Goal: Task Accomplishment & Management: Manage account settings

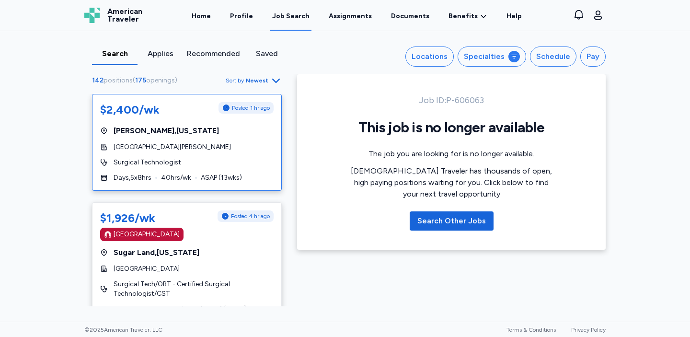
click at [221, 172] on div "$2,400/wk Posted 1 hr ago [GEOGRAPHIC_DATA] , [US_STATE] SIH [PERSON_NAME] Hosp…" at bounding box center [187, 142] width 190 height 97
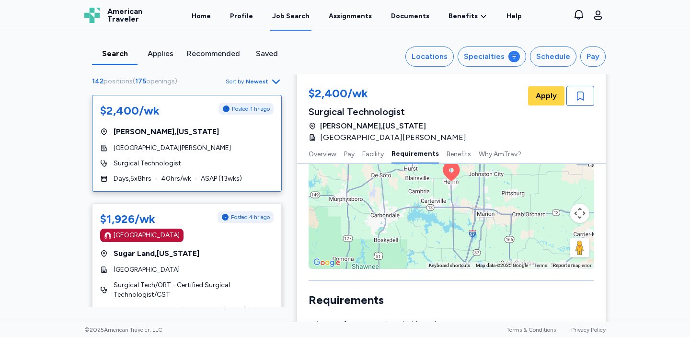
scroll to position [823, 0]
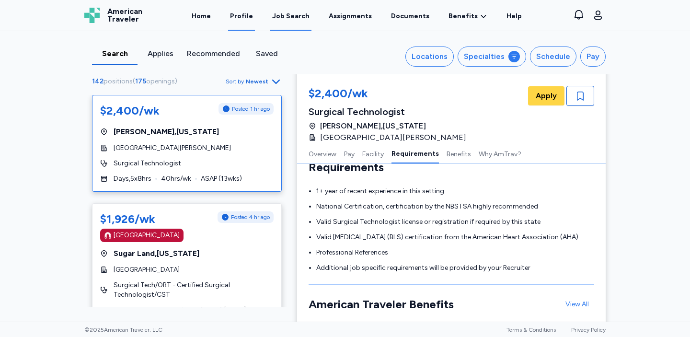
click at [242, 15] on link "Profile" at bounding box center [241, 16] width 27 height 30
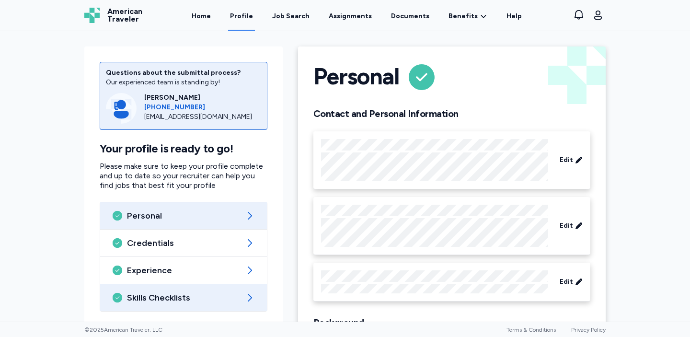
click at [195, 299] on span "Skills Checklists" at bounding box center [183, 298] width 113 height 12
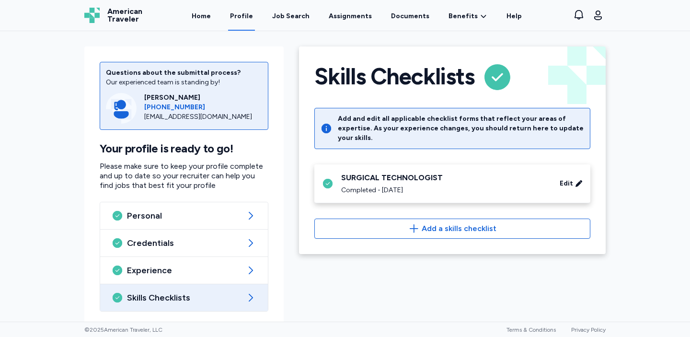
click at [462, 185] on div "Completed - [DATE]" at bounding box center [444, 190] width 207 height 10
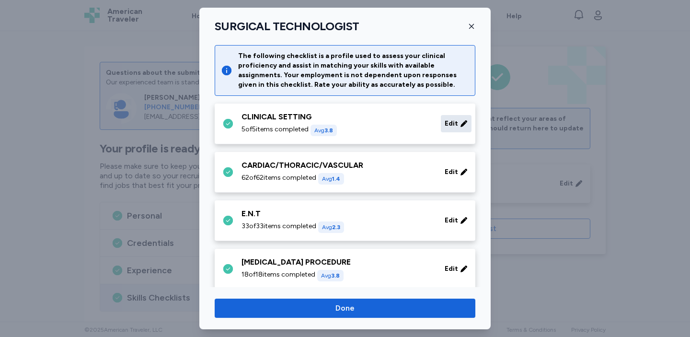
click at [455, 129] on div "Edit" at bounding box center [456, 123] width 31 height 17
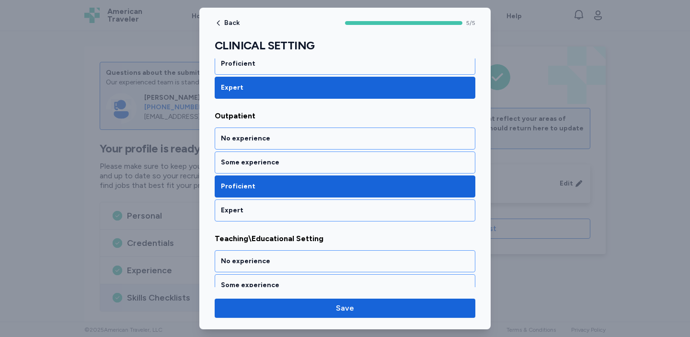
scroll to position [229, 0]
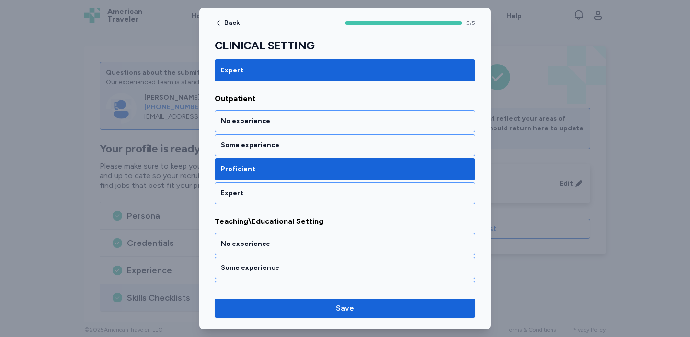
click at [419, 197] on div "Expert" at bounding box center [345, 193] width 248 height 10
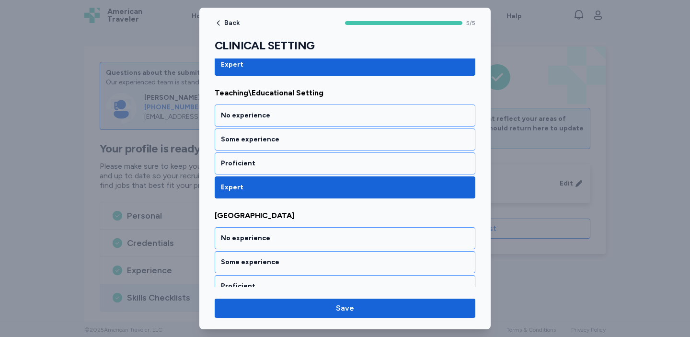
scroll to position [444, 0]
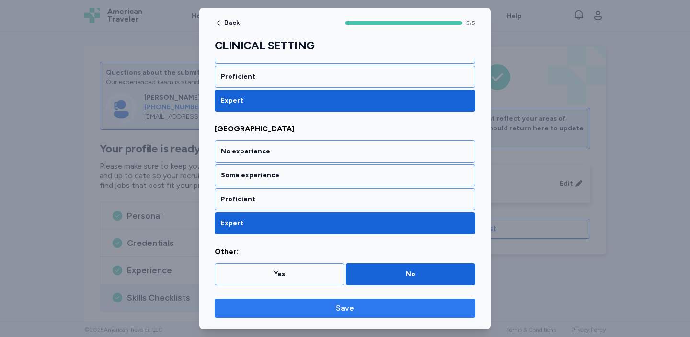
click at [369, 313] on span "Save" at bounding box center [344, 308] width 245 height 12
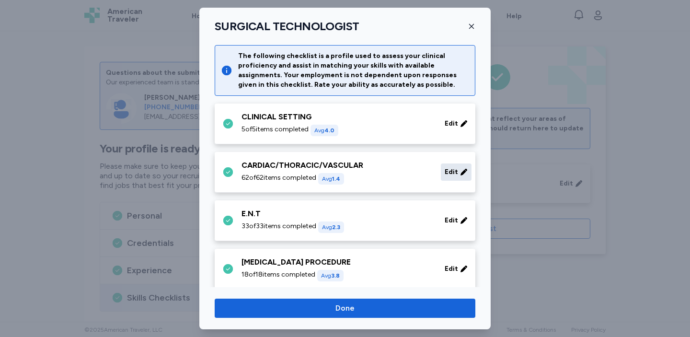
click at [460, 170] on icon at bounding box center [464, 172] width 8 height 10
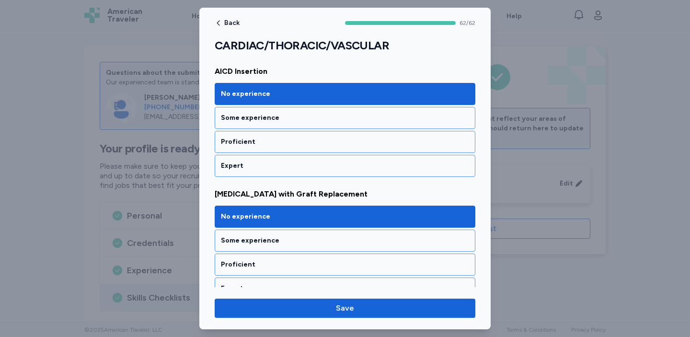
scroll to position [258, 0]
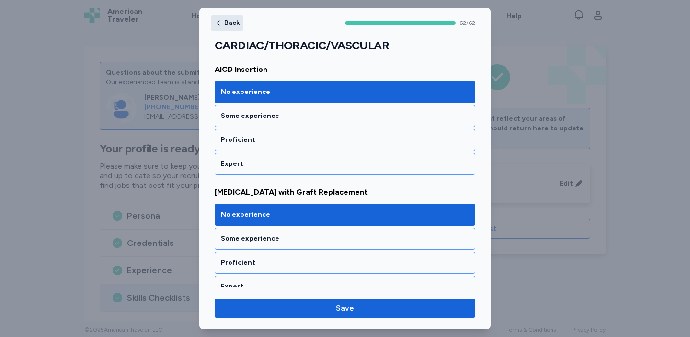
click at [232, 23] on span "Back" at bounding box center [231, 23] width 15 height 7
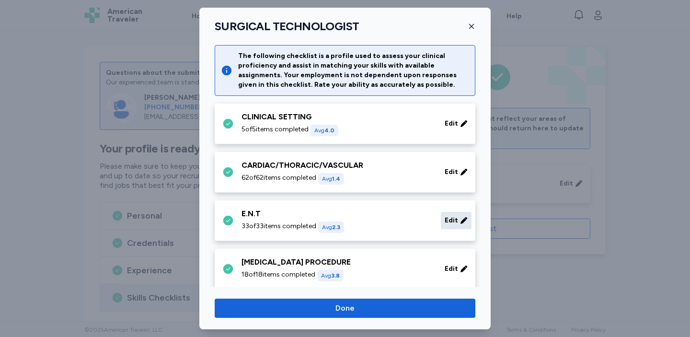
click at [458, 225] on div "Edit" at bounding box center [456, 220] width 31 height 17
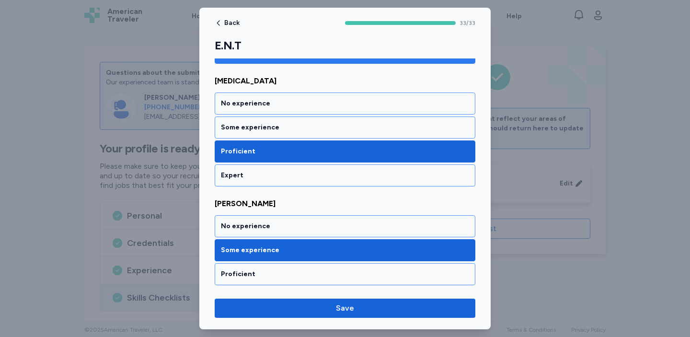
scroll to position [123, 0]
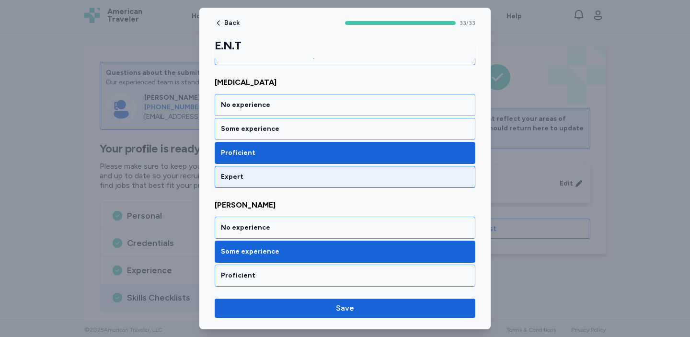
click at [364, 173] on div "Expert" at bounding box center [345, 177] width 248 height 10
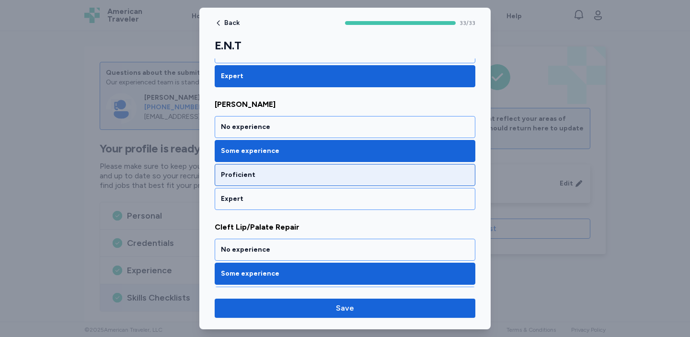
scroll to position [245, 0]
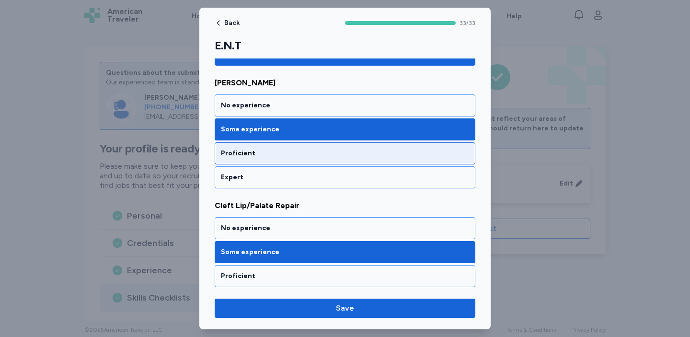
click at [329, 153] on div "Proficient" at bounding box center [345, 154] width 248 height 10
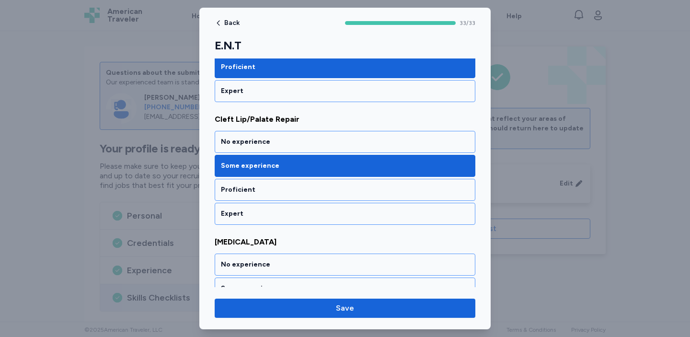
scroll to position [348, 0]
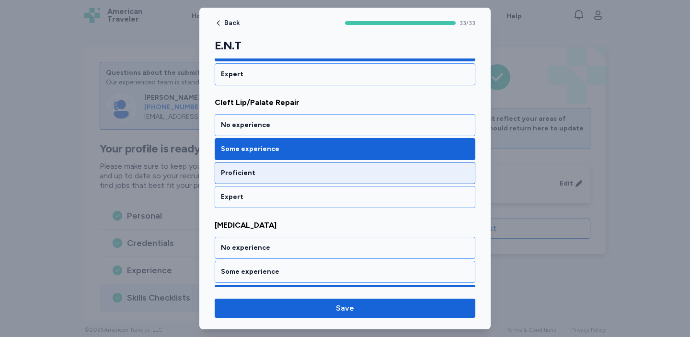
click at [327, 175] on div "Proficient" at bounding box center [345, 173] width 248 height 10
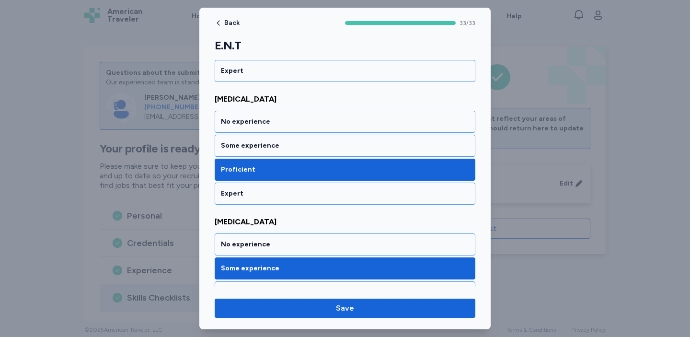
scroll to position [473, 0]
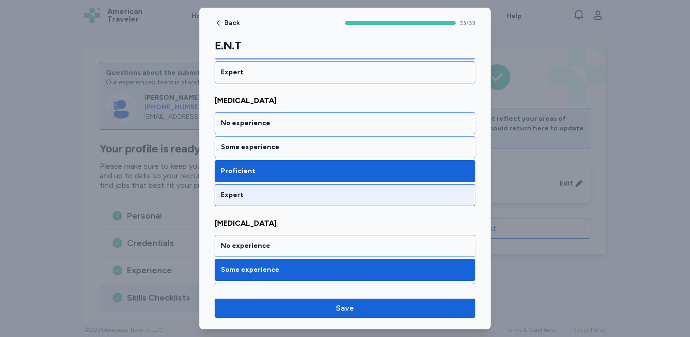
click at [328, 189] on div "Expert" at bounding box center [345, 195] width 261 height 22
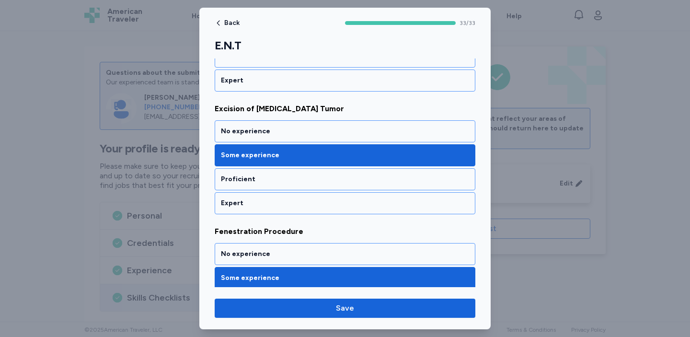
scroll to position [710, 0]
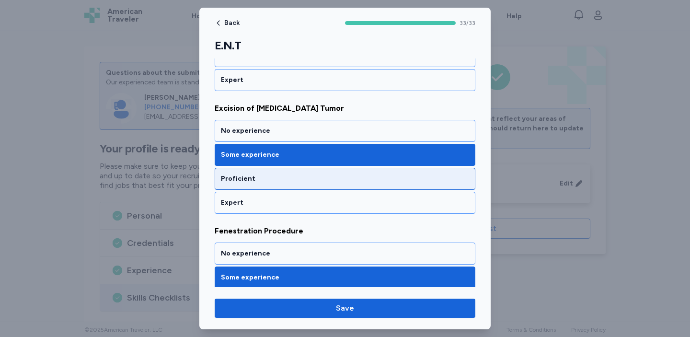
click at [275, 176] on div "Proficient" at bounding box center [345, 179] width 248 height 10
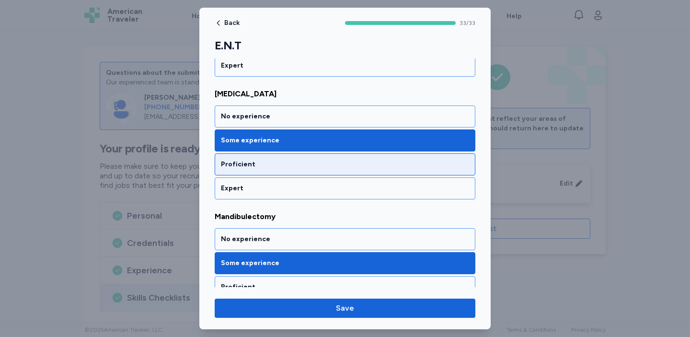
scroll to position [1214, 0]
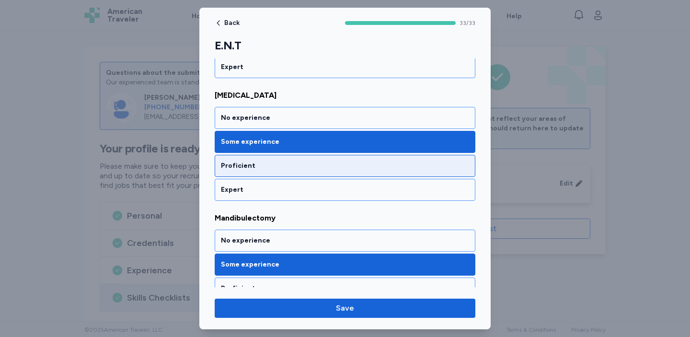
click at [278, 165] on div "Proficient" at bounding box center [345, 166] width 248 height 10
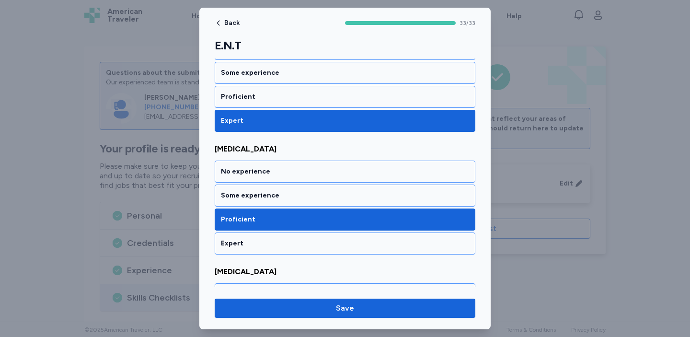
scroll to position [2514, 0]
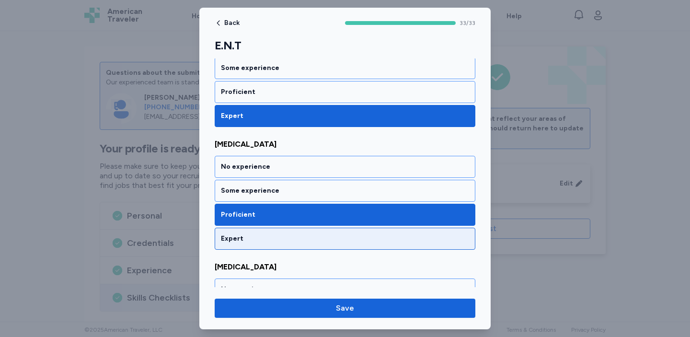
click at [255, 240] on div "Expert" at bounding box center [345, 239] width 248 height 10
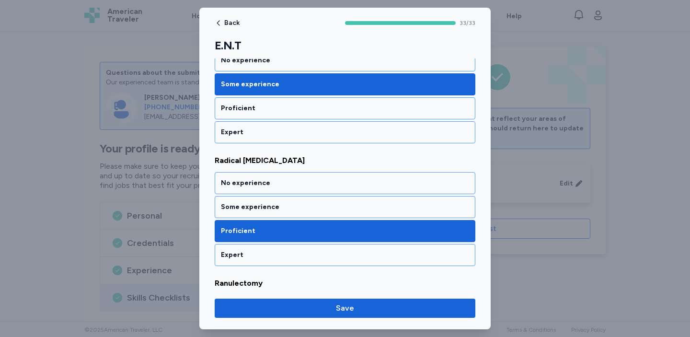
scroll to position [2866, 0]
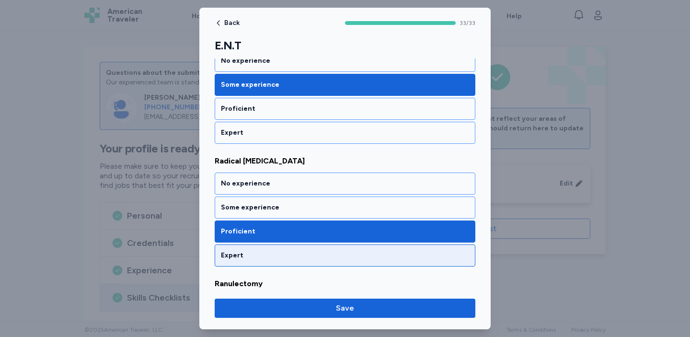
click at [254, 260] on div "Expert" at bounding box center [345, 256] width 248 height 10
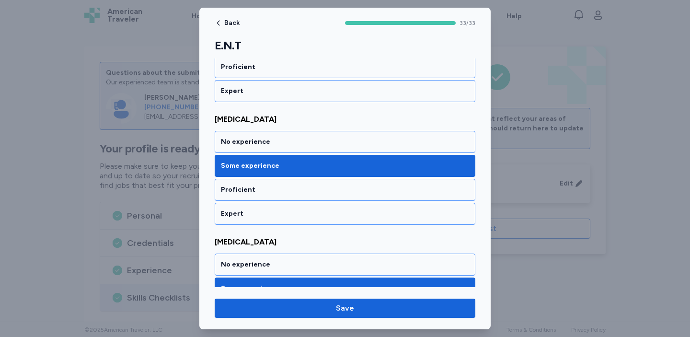
scroll to position [3890, 0]
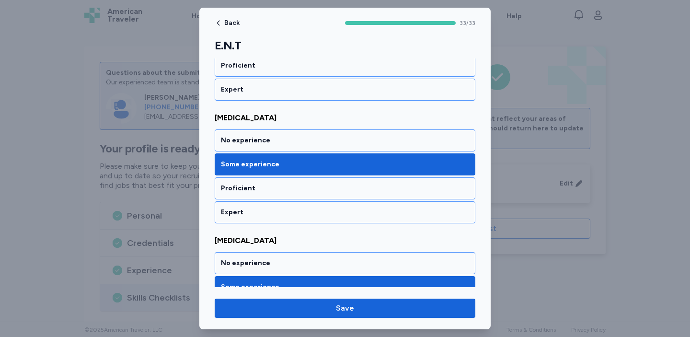
click at [279, 181] on div "Proficient" at bounding box center [345, 188] width 261 height 22
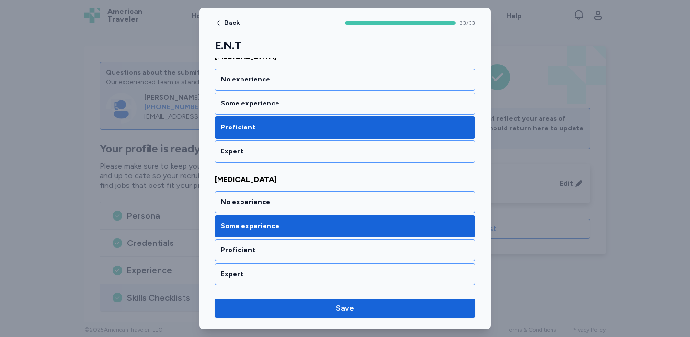
scroll to position [3951, 0]
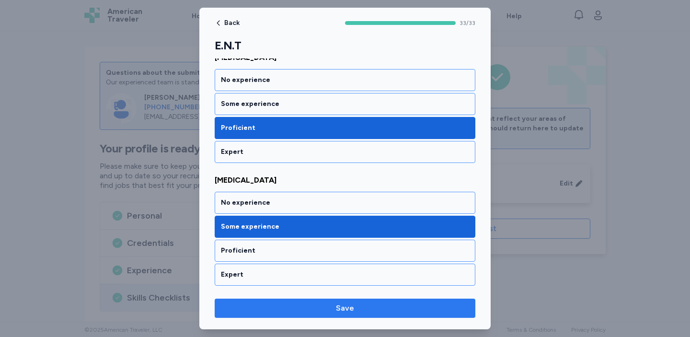
click at [327, 309] on span "Save" at bounding box center [344, 308] width 245 height 12
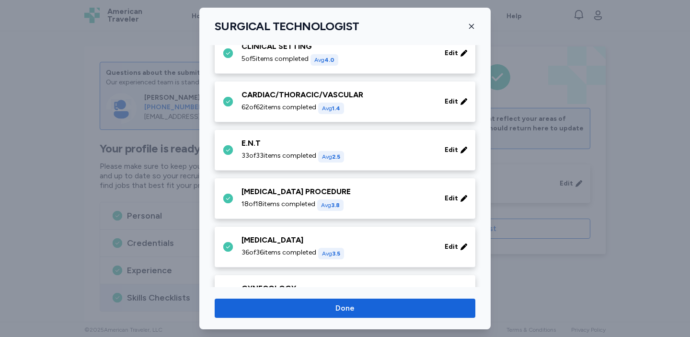
scroll to position [71, 0]
click at [457, 204] on div "Edit" at bounding box center [456, 197] width 31 height 17
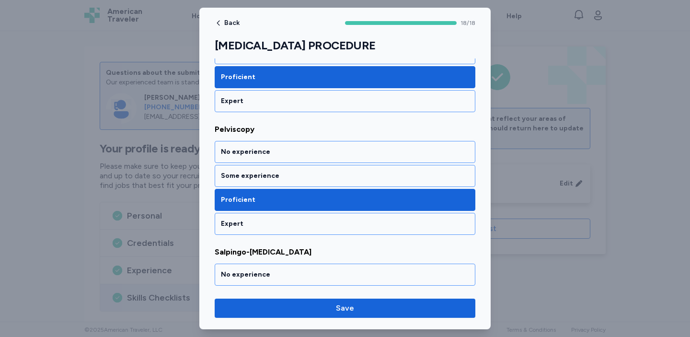
scroll to position [1673, 0]
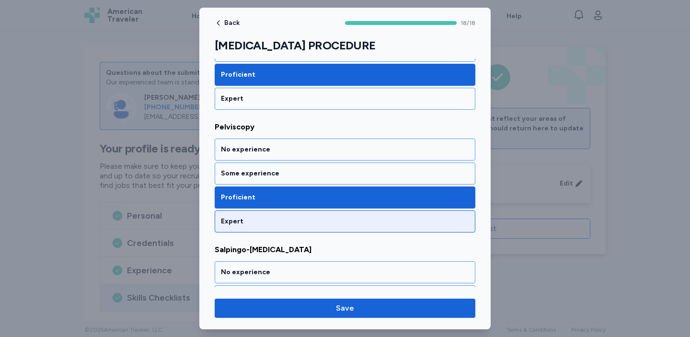
click at [392, 214] on div "Expert" at bounding box center [345, 221] width 261 height 22
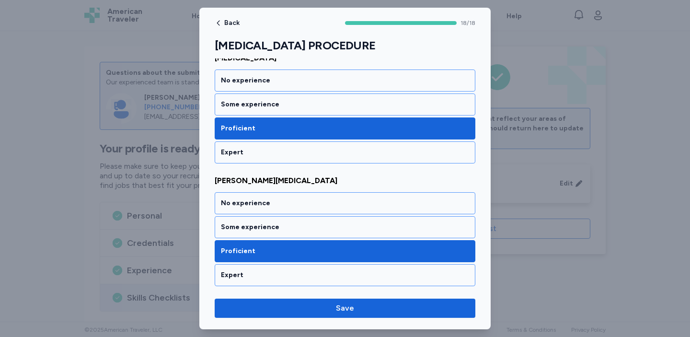
scroll to position [1470, 0]
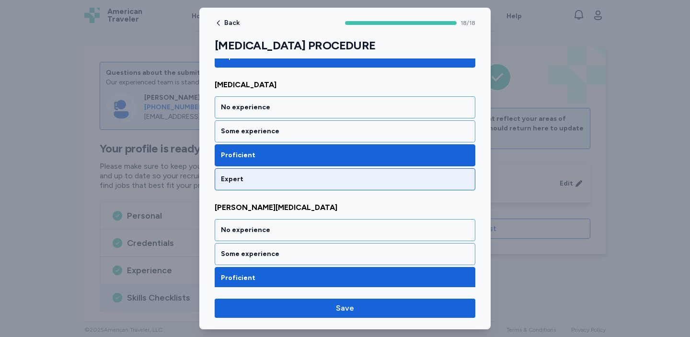
click at [382, 179] on div "Expert" at bounding box center [345, 179] width 248 height 10
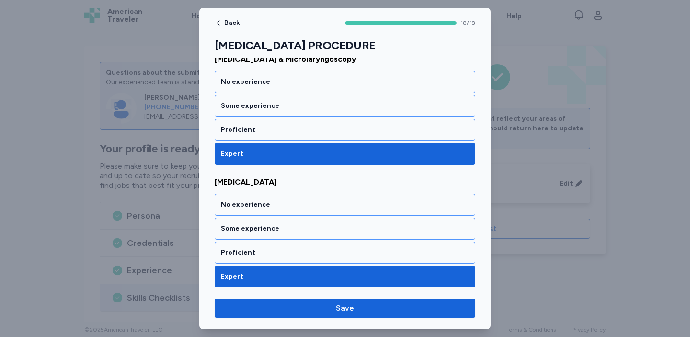
scroll to position [1371, 0]
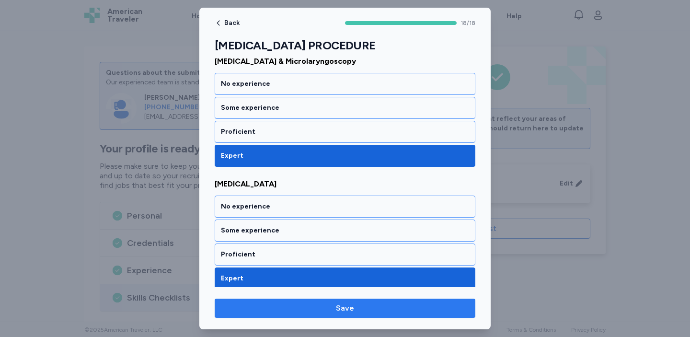
click at [363, 311] on span "Save" at bounding box center [344, 308] width 245 height 12
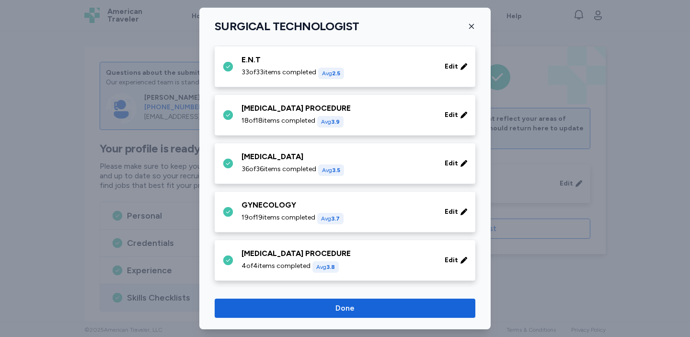
scroll to position [154, 0]
click at [462, 168] on div "Edit" at bounding box center [456, 162] width 31 height 17
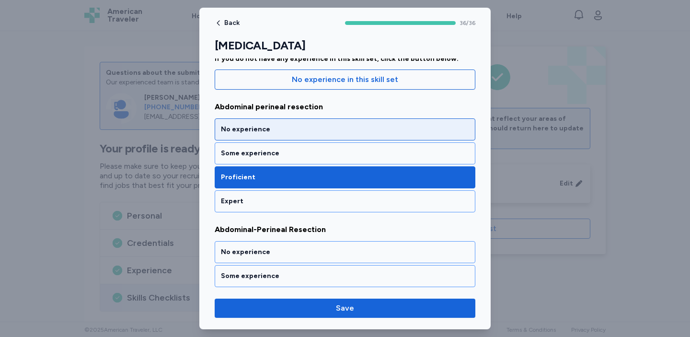
scroll to position [99, 0]
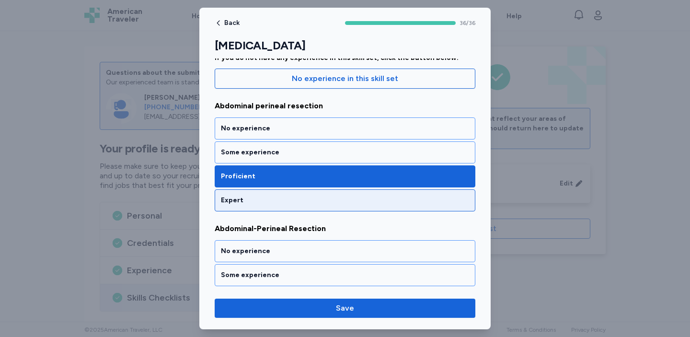
click at [414, 202] on div "Expert" at bounding box center [345, 201] width 248 height 10
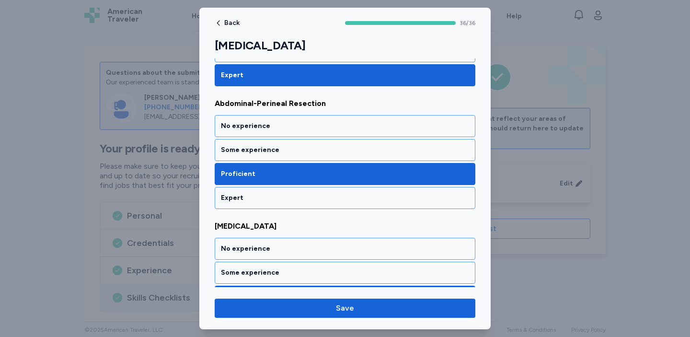
scroll to position [225, 0]
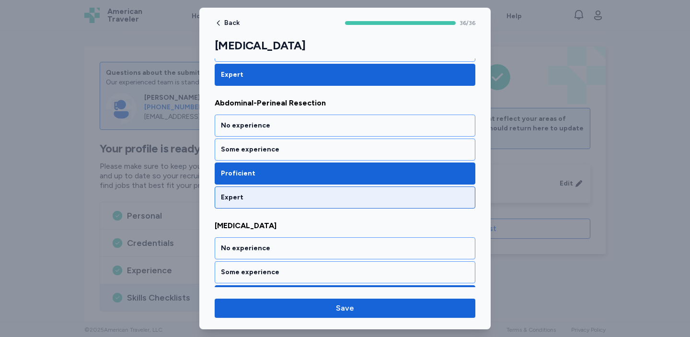
click at [413, 203] on div "Expert" at bounding box center [345, 197] width 261 height 22
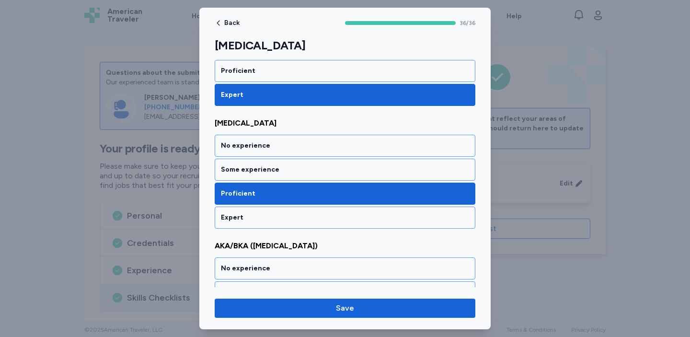
scroll to position [330, 0]
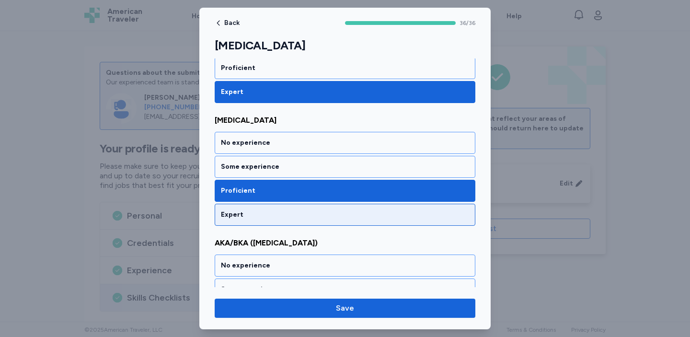
click at [412, 220] on div "Expert" at bounding box center [345, 215] width 261 height 22
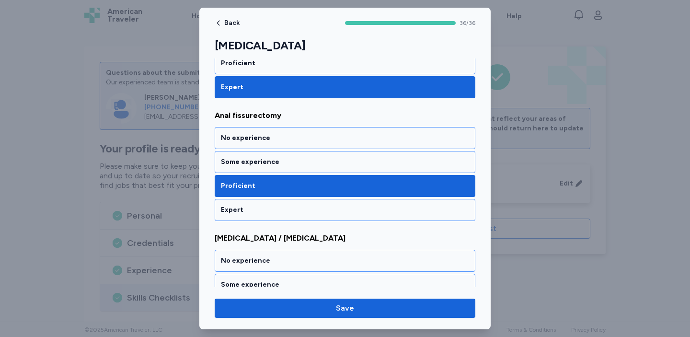
scroll to position [582, 0]
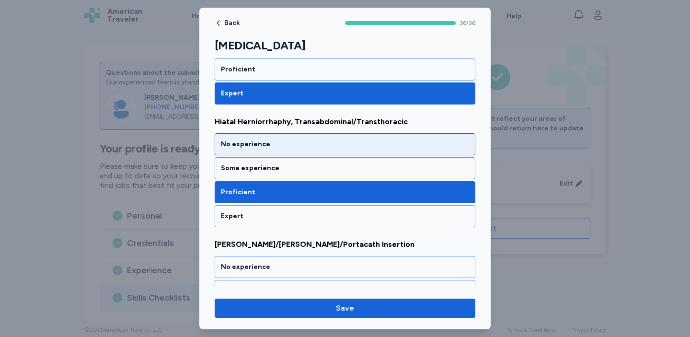
scroll to position [2047, 0]
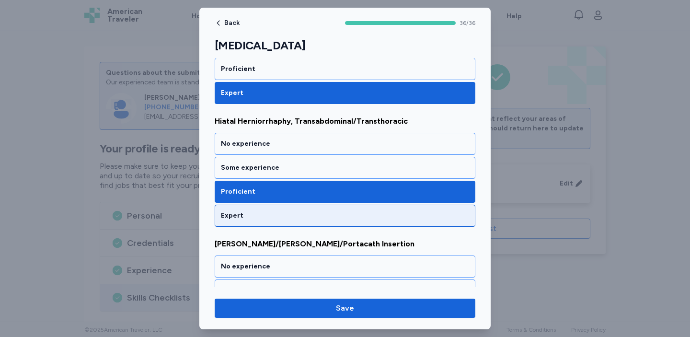
click at [397, 215] on div "Expert" at bounding box center [345, 216] width 248 height 10
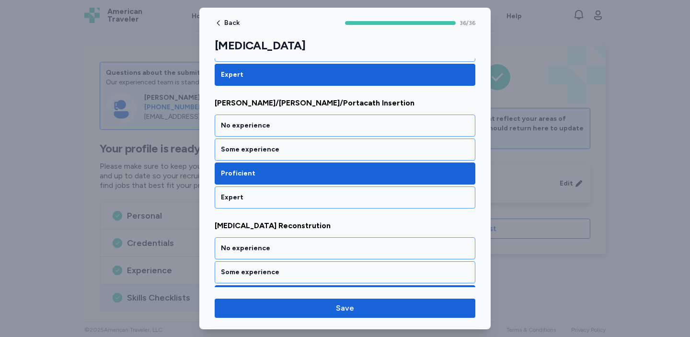
scroll to position [2189, 0]
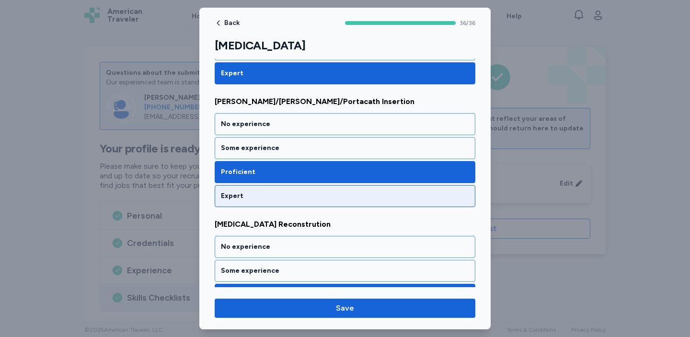
click at [379, 190] on div "Expert" at bounding box center [345, 196] width 261 height 22
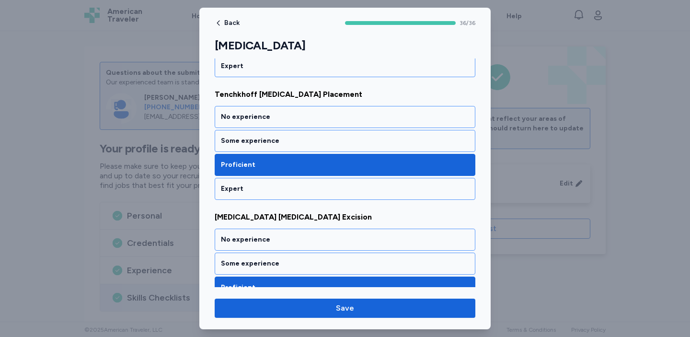
scroll to position [3914, 0]
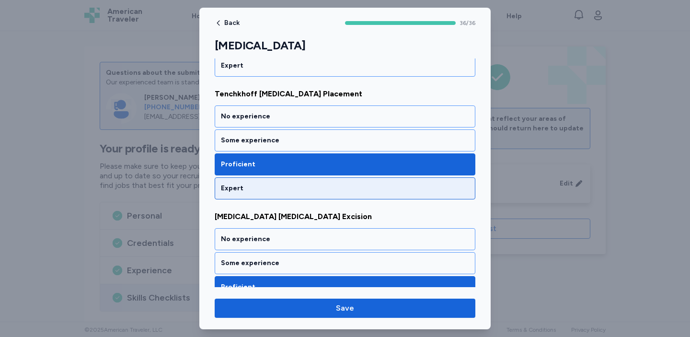
click at [373, 188] on div "Expert" at bounding box center [345, 189] width 248 height 10
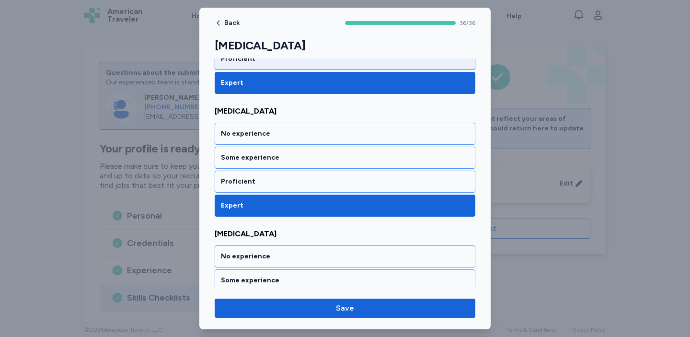
scroll to position [4319, 0]
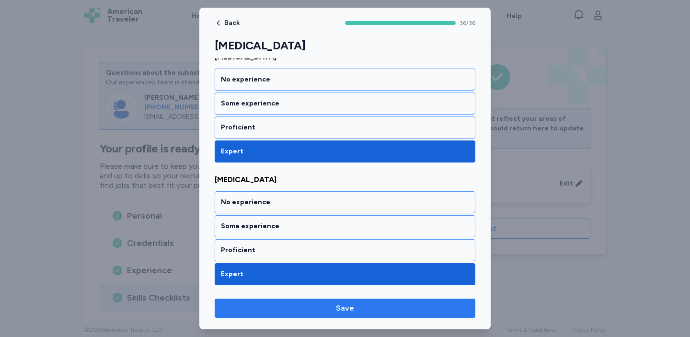
click at [348, 307] on span "Save" at bounding box center [345, 308] width 18 height 12
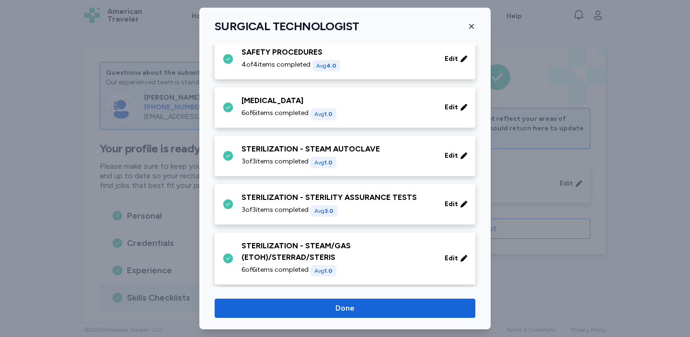
scroll to position [934, 0]
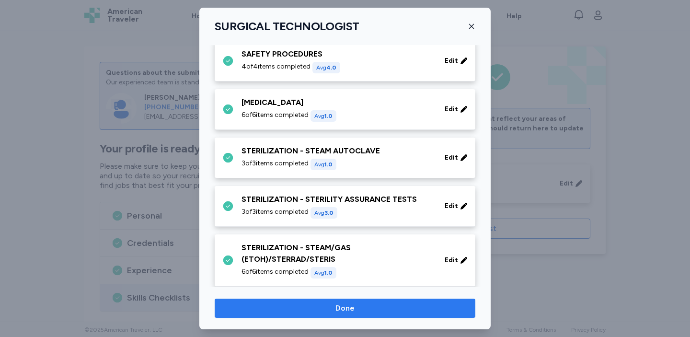
click at [361, 306] on span "Done" at bounding box center [344, 308] width 245 height 12
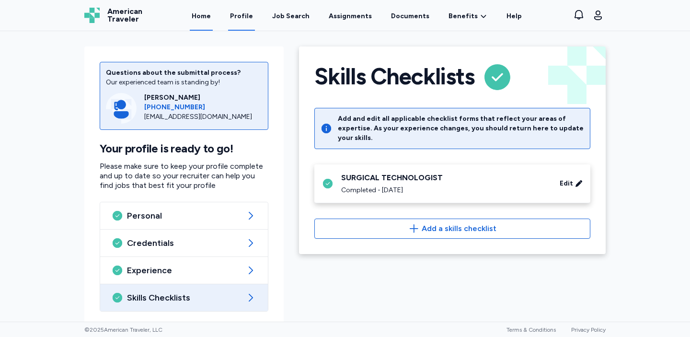
click at [208, 16] on link "Home" at bounding box center [201, 16] width 23 height 30
click at [298, 21] on link "Job Search" at bounding box center [290, 16] width 41 height 30
click at [299, 16] on div "Job Search" at bounding box center [290, 17] width 37 height 10
click at [351, 17] on link "Assignments" at bounding box center [350, 16] width 47 height 30
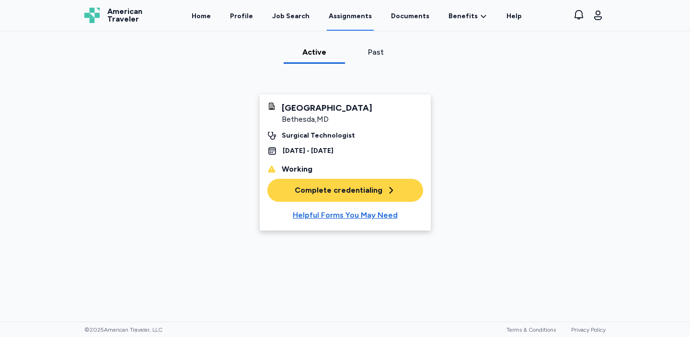
click at [376, 53] on div "Past" at bounding box center [376, 52] width 54 height 12
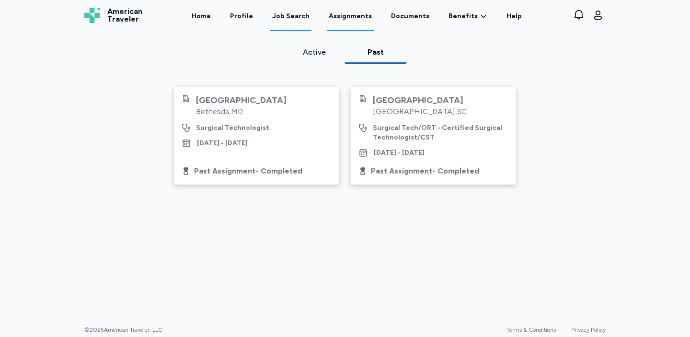
click at [300, 16] on div "Job Search" at bounding box center [290, 17] width 37 height 10
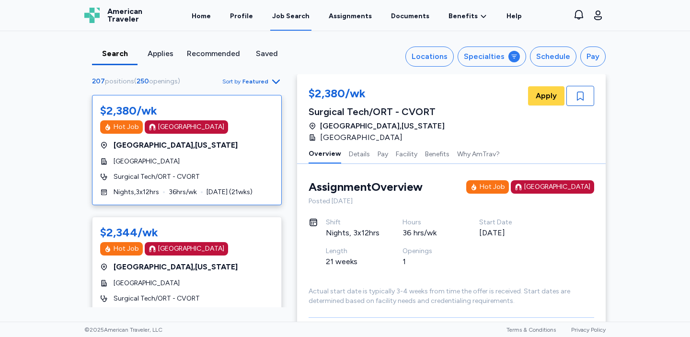
click at [260, 73] on div "Search Applies Recommended Saved Locations Specialties Schedule Pay 207 positio…" at bounding box center [345, 52] width 537 height 43
click at [260, 85] on span "Sort by Featured" at bounding box center [251, 82] width 59 height 12
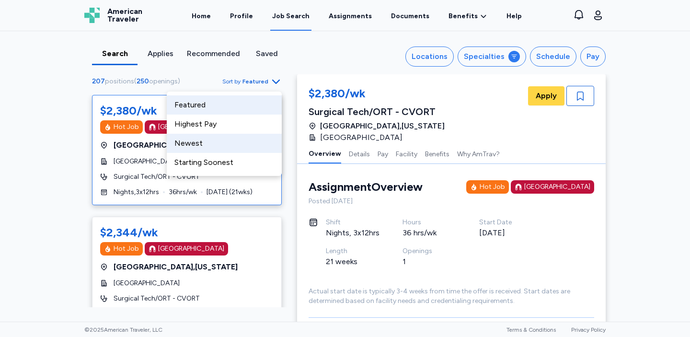
click at [237, 144] on div "Newest" at bounding box center [224, 143] width 115 height 19
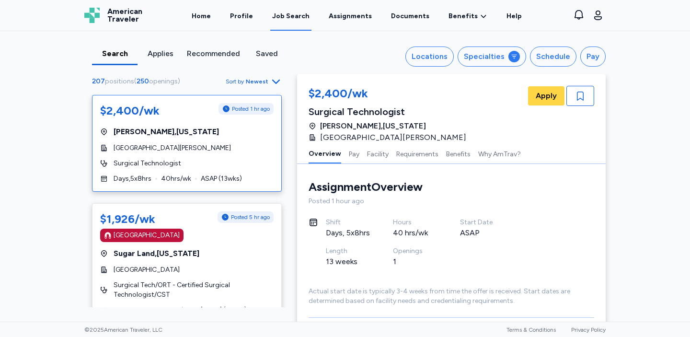
scroll to position [1, 0]
click at [491, 68] on div "Search Applies Recommended Saved Locations Specialties Schedule Pay 207 positio…" at bounding box center [345, 52] width 537 height 43
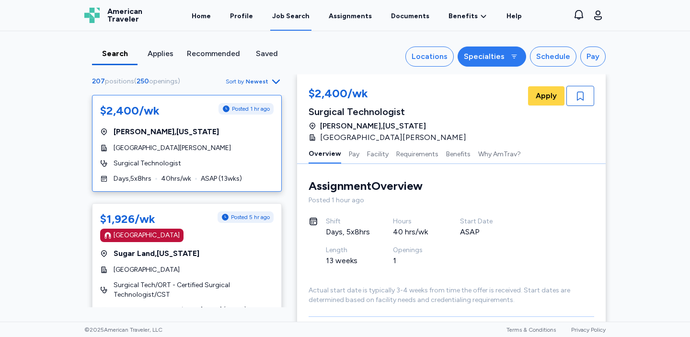
click at [492, 57] on div "Specialties" at bounding box center [484, 57] width 41 height 12
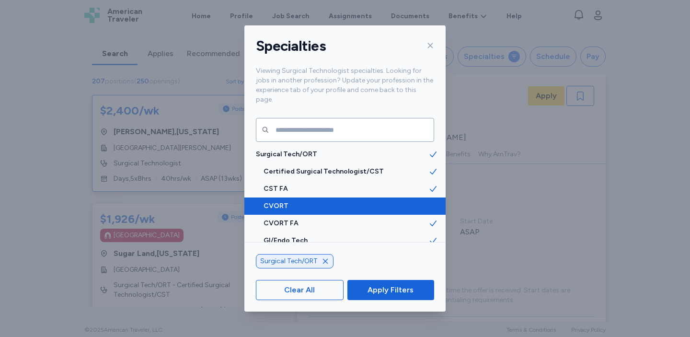
click at [433, 201] on icon at bounding box center [433, 206] width 10 height 10
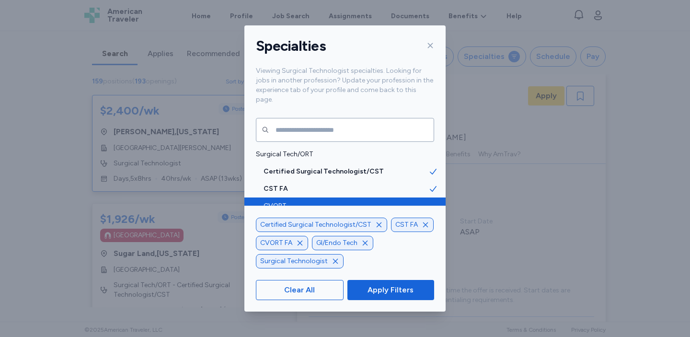
click at [363, 244] on icon "button" at bounding box center [365, 243] width 8 height 8
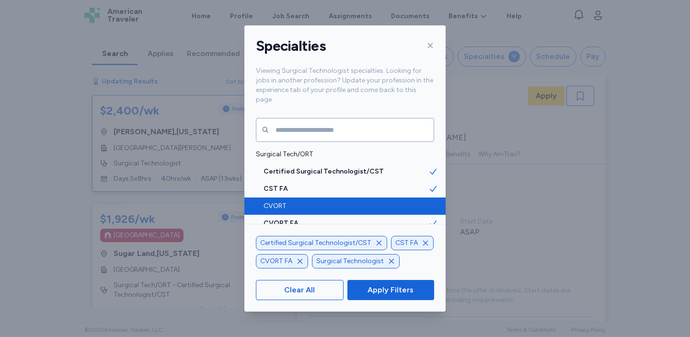
click at [300, 262] on icon "button" at bounding box center [300, 261] width 5 height 5
click at [422, 246] on icon "button" at bounding box center [426, 243] width 8 height 8
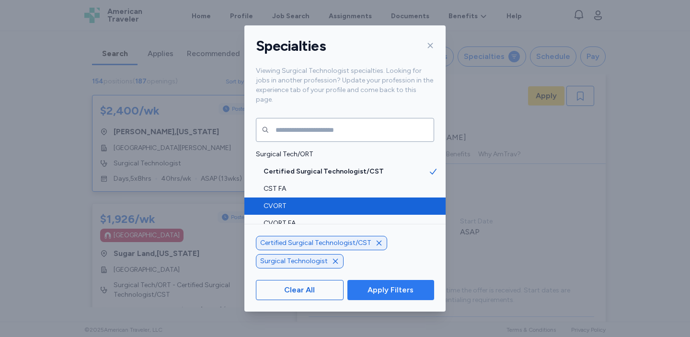
click at [403, 292] on span "Apply Filters" at bounding box center [391, 290] width 46 height 12
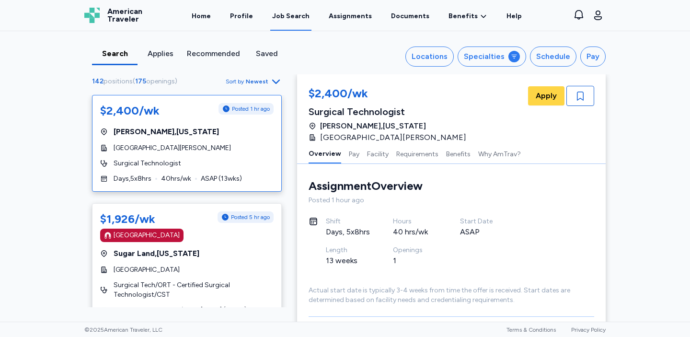
click at [274, 81] on icon "button" at bounding box center [276, 82] width 8 height 4
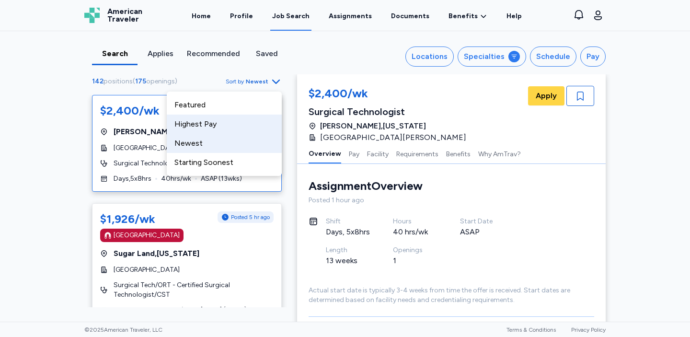
click at [256, 116] on div "Highest Pay" at bounding box center [224, 124] width 115 height 19
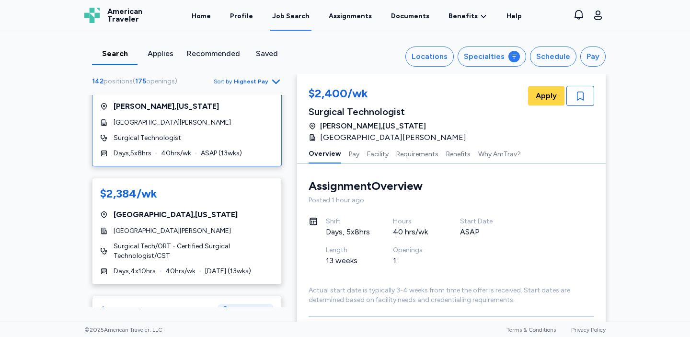
scroll to position [407, 0]
click at [230, 209] on div "[GEOGRAPHIC_DATA] , [US_STATE]" at bounding box center [186, 215] width 173 height 12
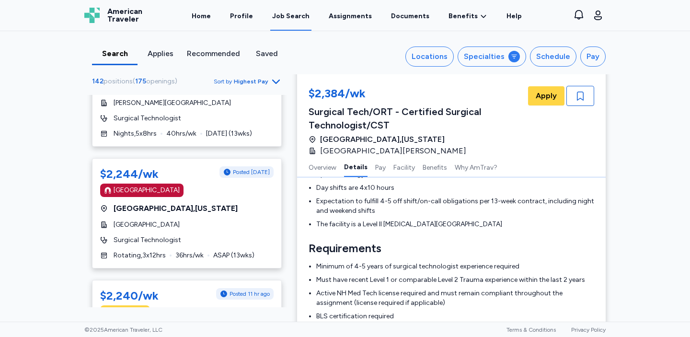
scroll to position [2083, 0]
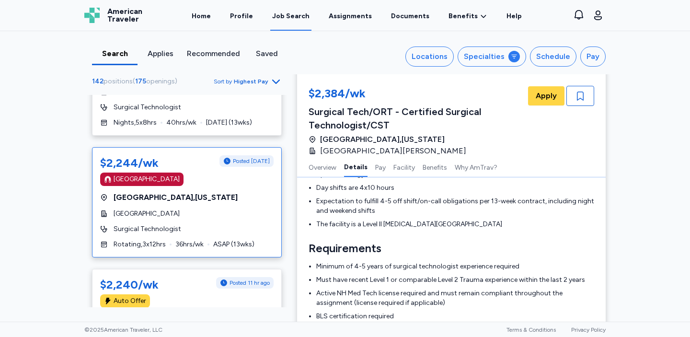
click at [235, 193] on div "$2,244/wk Posted [DATE] [GEOGRAPHIC_DATA] [GEOGRAPHIC_DATA] , [US_STATE] [GEOGR…" at bounding box center [187, 202] width 190 height 110
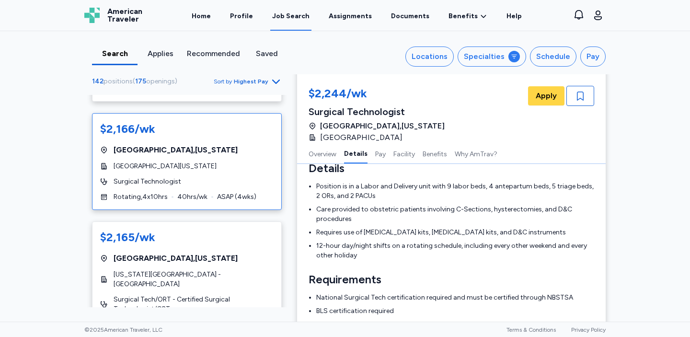
scroll to position [2983, 0]
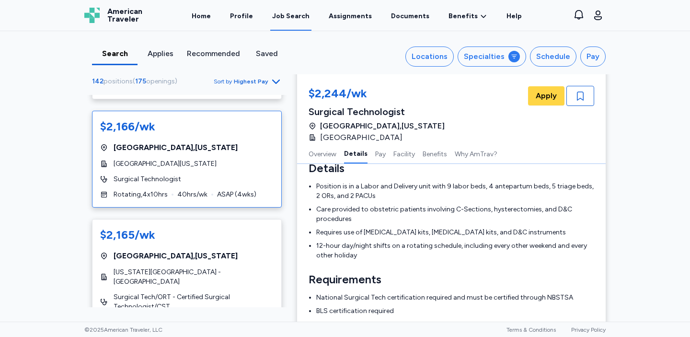
click at [245, 160] on div "$2,166/wk [GEOGRAPHIC_DATA] , [US_STATE] [GEOGRAPHIC_DATA][US_STATE] Surgical T…" at bounding box center [187, 159] width 190 height 97
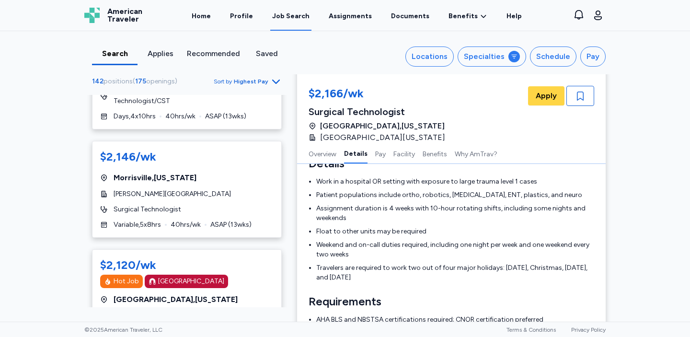
scroll to position [3549, 0]
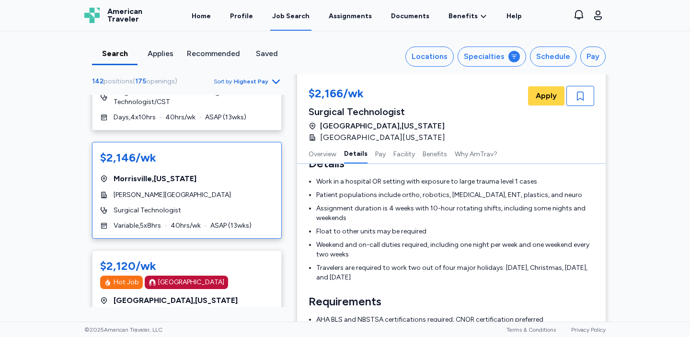
click at [247, 190] on div "[PERSON_NAME][GEOGRAPHIC_DATA]" at bounding box center [186, 195] width 173 height 10
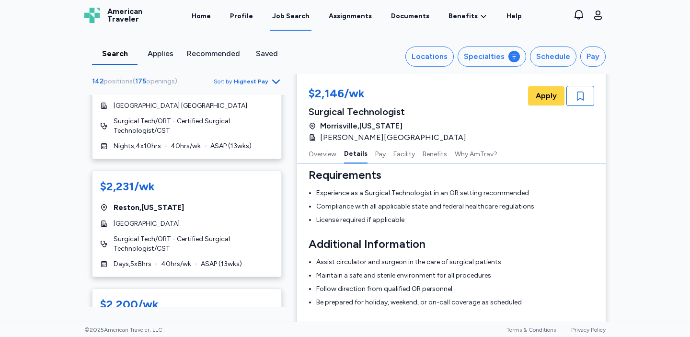
scroll to position [2427, 0]
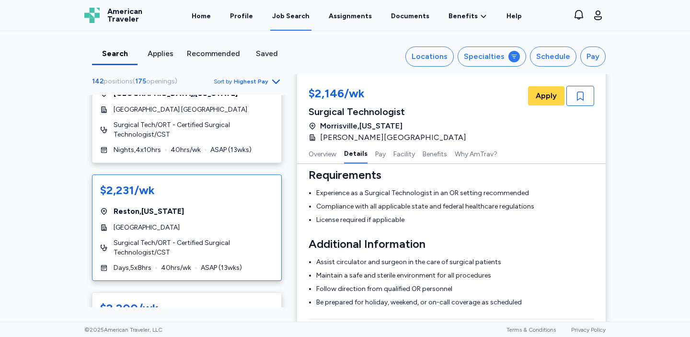
click at [224, 206] on div "Reston , [US_STATE]" at bounding box center [186, 212] width 173 height 12
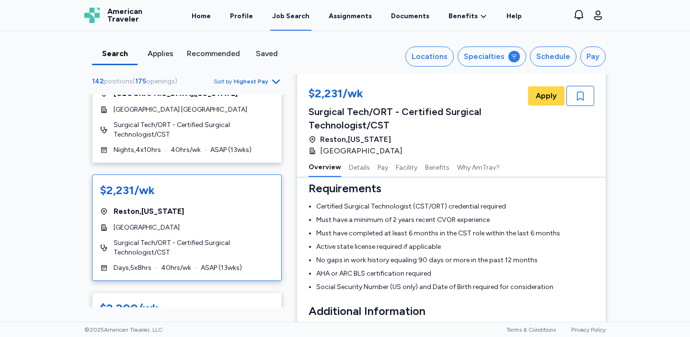
scroll to position [14, 0]
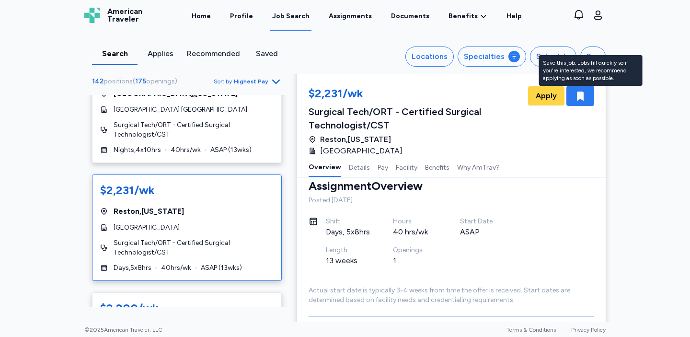
click at [583, 96] on icon "button" at bounding box center [580, 96] width 7 height 9
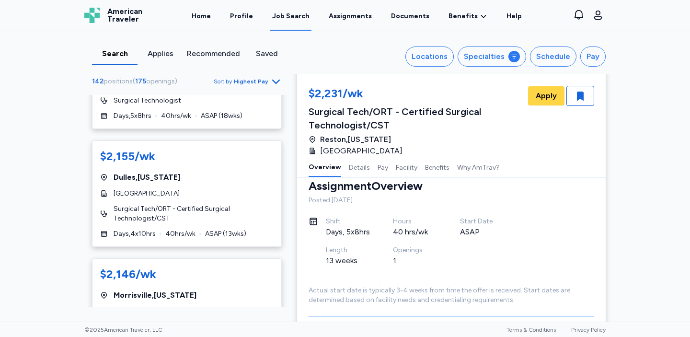
scroll to position [3475, 0]
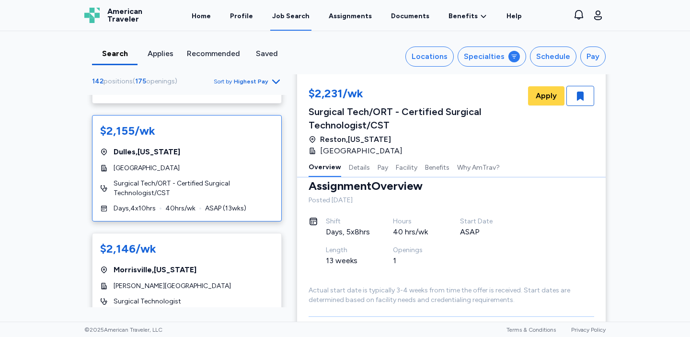
click at [253, 135] on div "$2,155/[PERSON_NAME][GEOGRAPHIC_DATA] , [US_STATE][GEOGRAPHIC_DATA] Surgical Te…" at bounding box center [187, 168] width 190 height 106
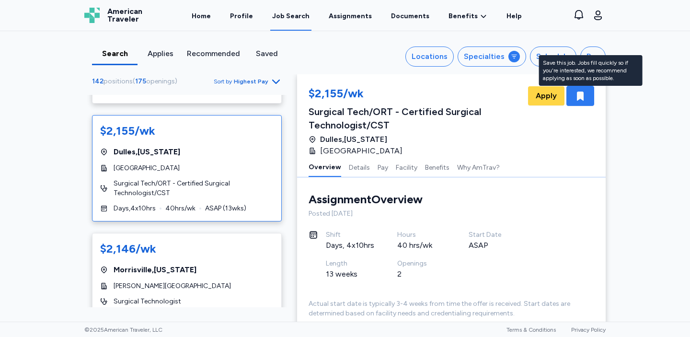
click at [583, 101] on icon "button" at bounding box center [581, 96] width 12 height 12
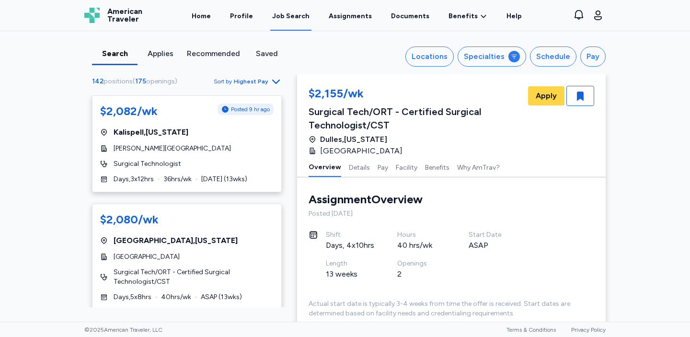
scroll to position [4723, 0]
click at [243, 204] on div "$2,080/wk [GEOGRAPHIC_DATA] , [US_STATE][GEOGRAPHIC_DATA] Surgical Tech/ORT - C…" at bounding box center [187, 257] width 190 height 106
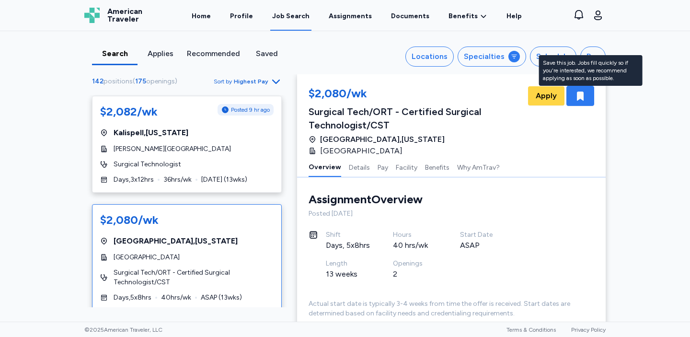
click at [583, 99] on icon "button" at bounding box center [580, 96] width 7 height 9
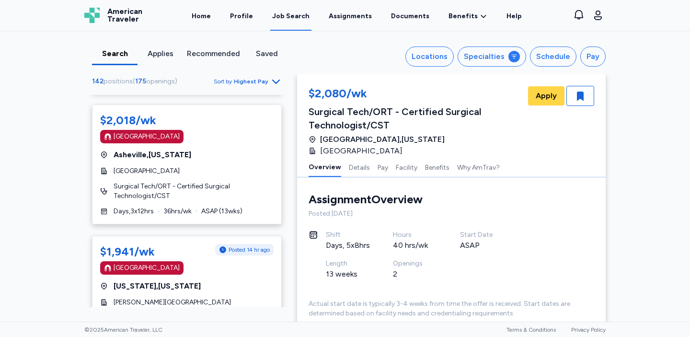
scroll to position [5331, 0]
click at [265, 83] on span "Highest Pay" at bounding box center [251, 82] width 35 height 8
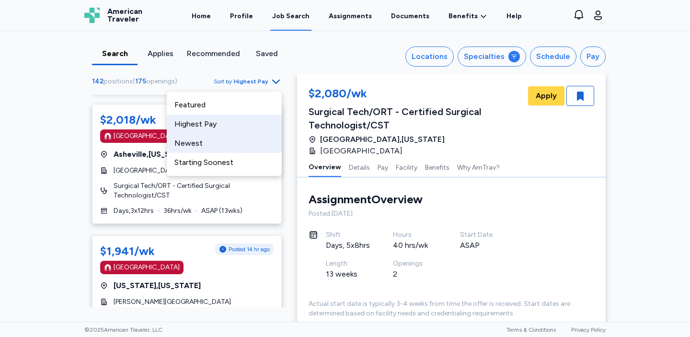
click at [235, 140] on div "Newest" at bounding box center [224, 143] width 115 height 19
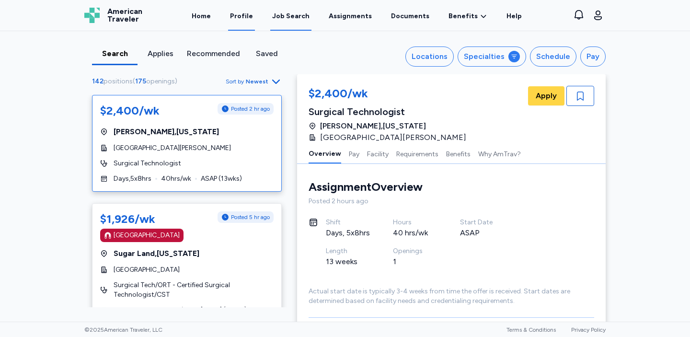
click at [248, 18] on link "Profile" at bounding box center [241, 16] width 27 height 30
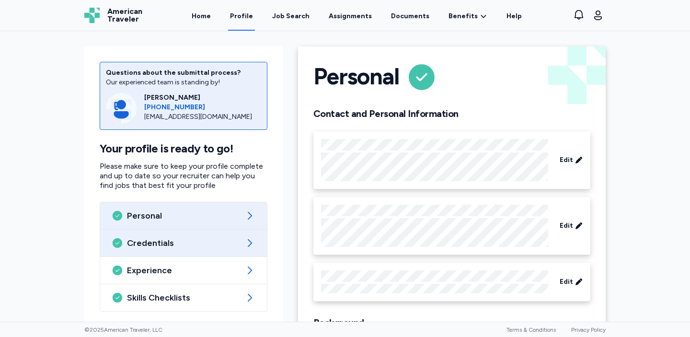
click at [184, 242] on span "Credentials" at bounding box center [183, 243] width 113 height 12
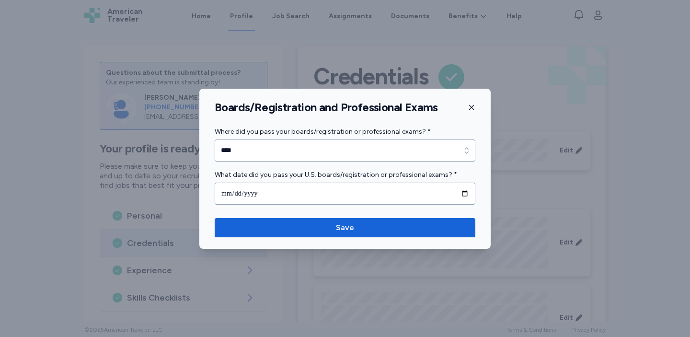
click at [473, 101] on button "button" at bounding box center [472, 107] width 8 height 14
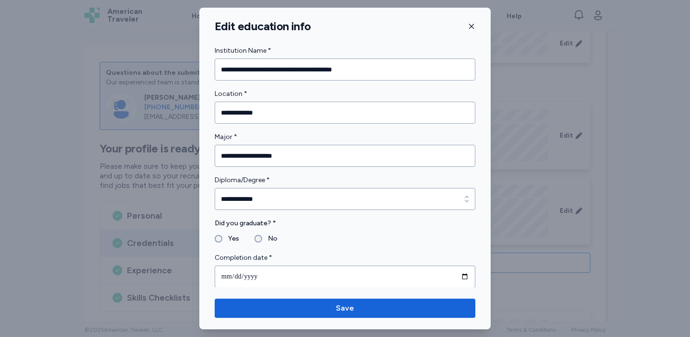
click at [472, 24] on icon "button" at bounding box center [472, 27] width 8 height 8
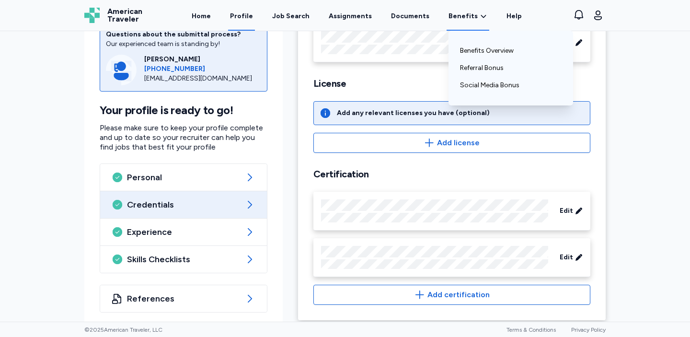
scroll to position [401, 0]
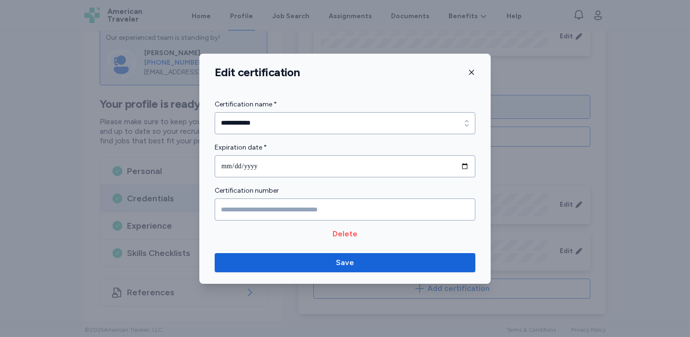
click at [473, 73] on icon "button" at bounding box center [472, 73] width 8 height 8
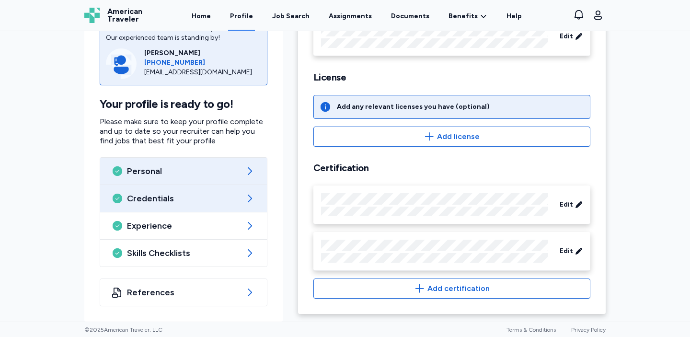
click at [219, 173] on span "Personal" at bounding box center [183, 171] width 113 height 12
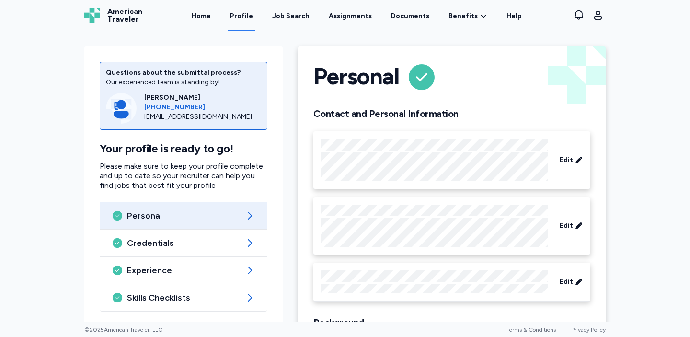
scroll to position [81, 0]
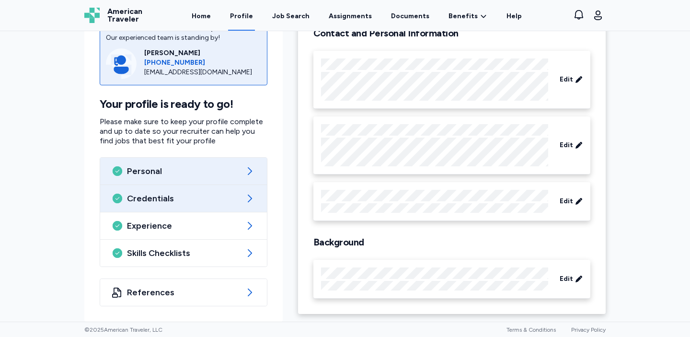
click at [222, 197] on span "Credentials" at bounding box center [183, 199] width 113 height 12
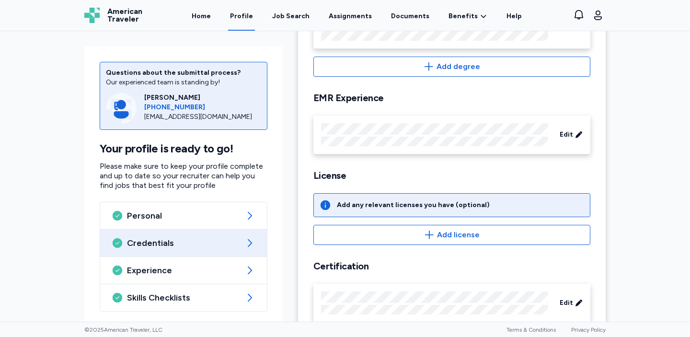
scroll to position [401, 0]
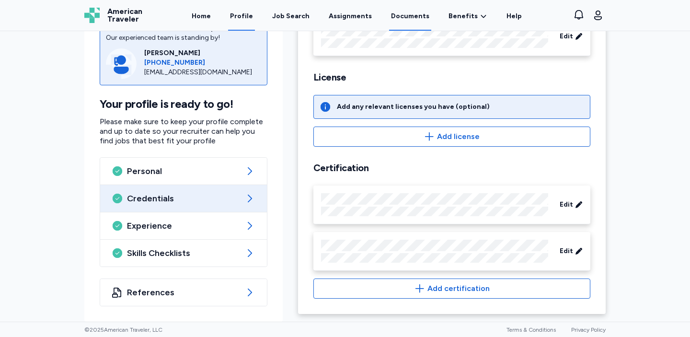
click at [411, 15] on link "Documents" at bounding box center [410, 16] width 42 height 30
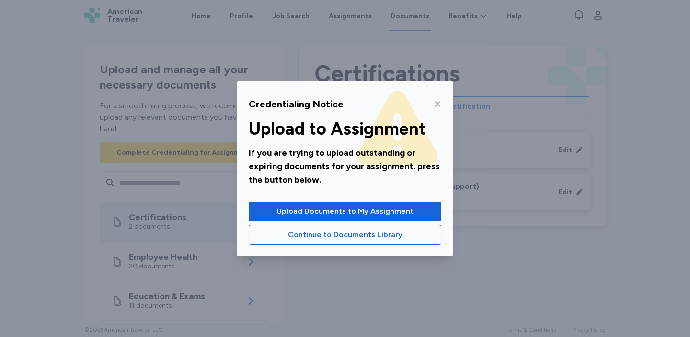
click at [440, 102] on icon at bounding box center [438, 104] width 8 height 8
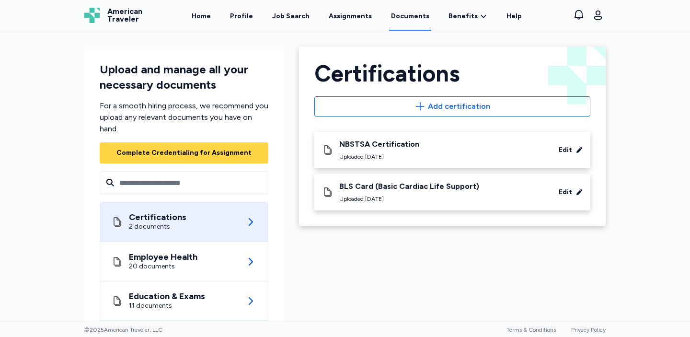
click at [229, 226] on div "Certifications 2 documents" at bounding box center [184, 221] width 145 height 39
click at [428, 153] on div "NBSTSA Certification Uploaded [DATE] Edit" at bounding box center [452, 149] width 261 height 21
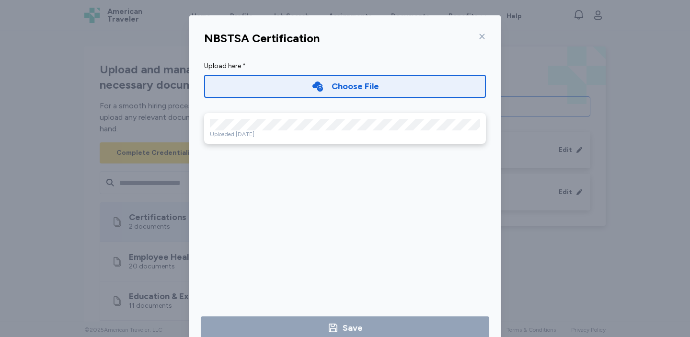
click at [483, 39] on icon at bounding box center [482, 37] width 8 height 8
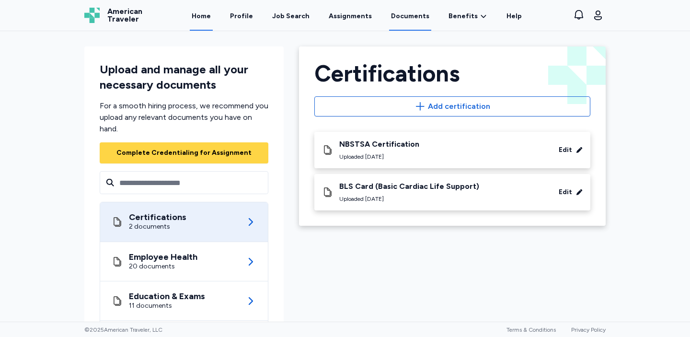
click at [209, 17] on link "Home" at bounding box center [201, 16] width 23 height 30
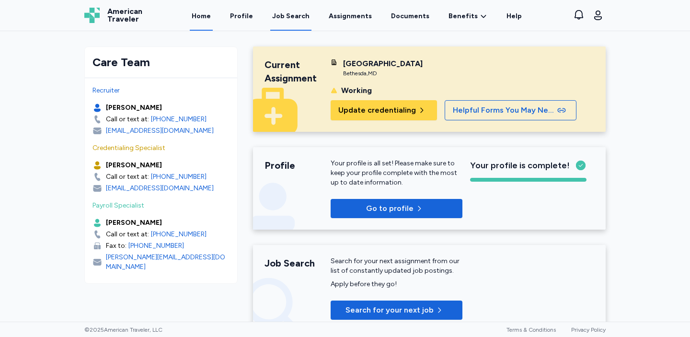
click at [305, 21] on div "Job Search" at bounding box center [290, 17] width 37 height 10
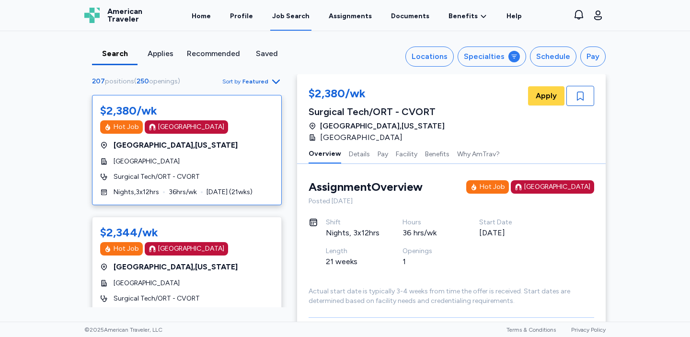
click at [265, 80] on span "Featured" at bounding box center [255, 82] width 26 height 8
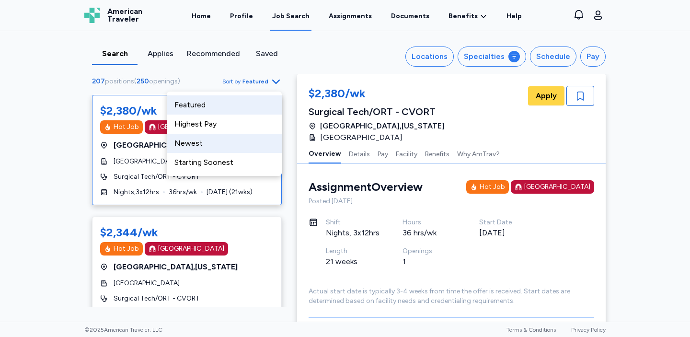
click at [240, 140] on div "Newest" at bounding box center [224, 143] width 115 height 19
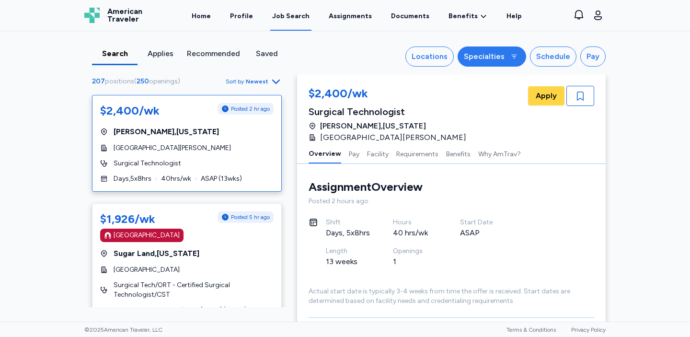
scroll to position [1, 0]
click at [499, 57] on div "Specialties" at bounding box center [484, 57] width 41 height 12
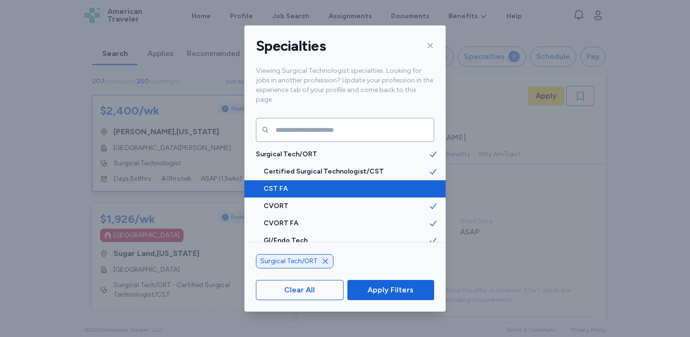
click at [435, 184] on icon at bounding box center [433, 189] width 10 height 10
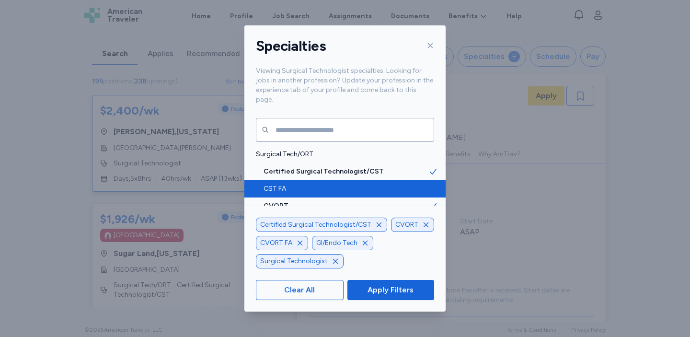
click at [426, 227] on div "CVORT" at bounding box center [412, 225] width 43 height 14
click at [424, 227] on icon "button" at bounding box center [426, 224] width 5 height 5
click at [366, 244] on icon "button" at bounding box center [365, 243] width 8 height 8
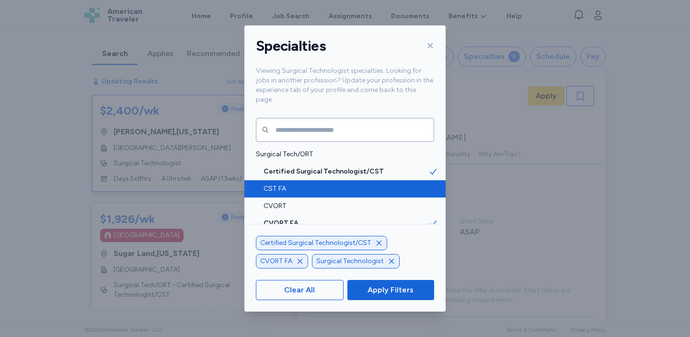
click at [302, 259] on icon "button" at bounding box center [300, 261] width 8 height 8
click at [394, 291] on span "Apply Filters" at bounding box center [391, 290] width 46 height 12
